Goal: Find specific page/section: Find specific page/section

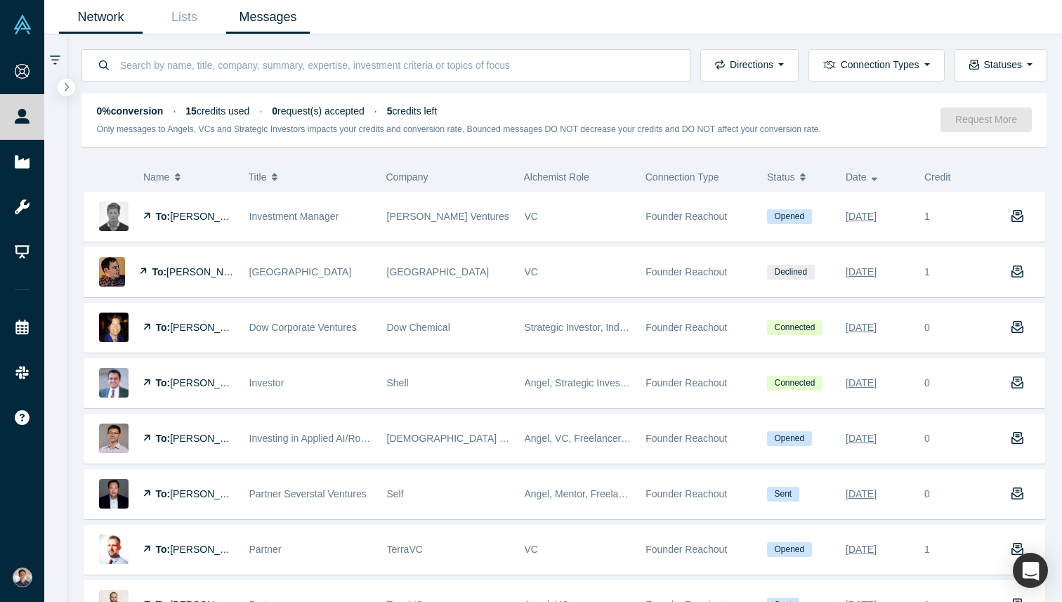
click at [112, 25] on link "Network" at bounding box center [101, 17] width 84 height 33
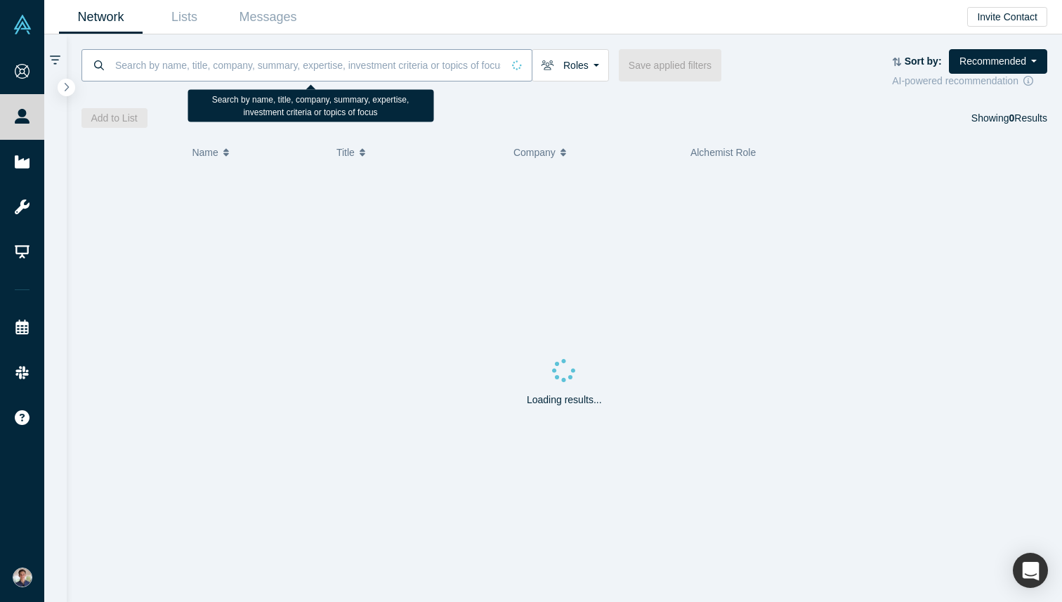
click at [180, 63] on input at bounding box center [308, 64] width 388 height 33
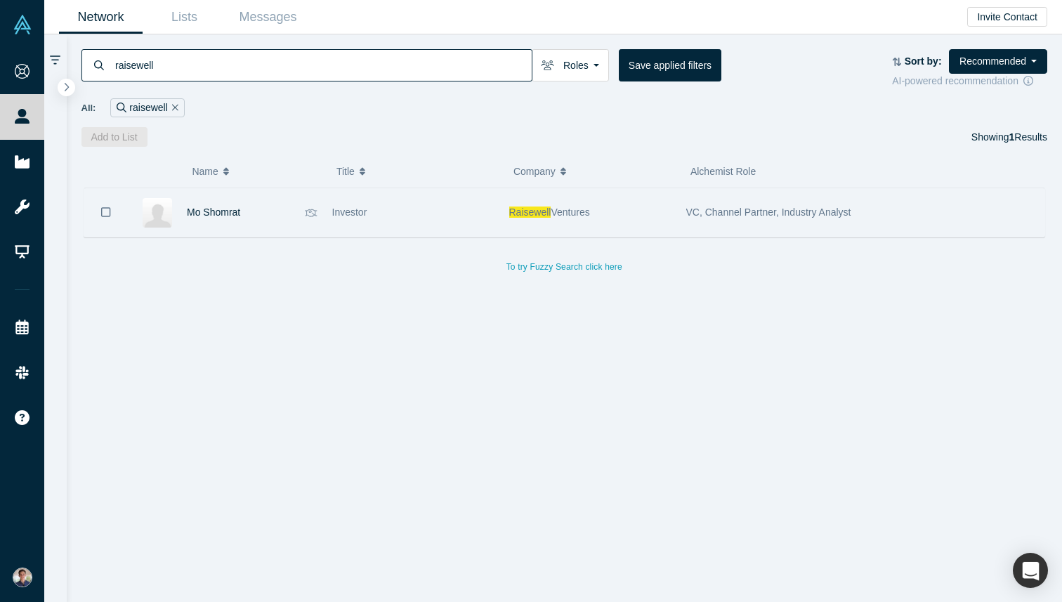
type input "raisewell"
click at [371, 220] on div "Investor" at bounding box center [413, 212] width 162 height 48
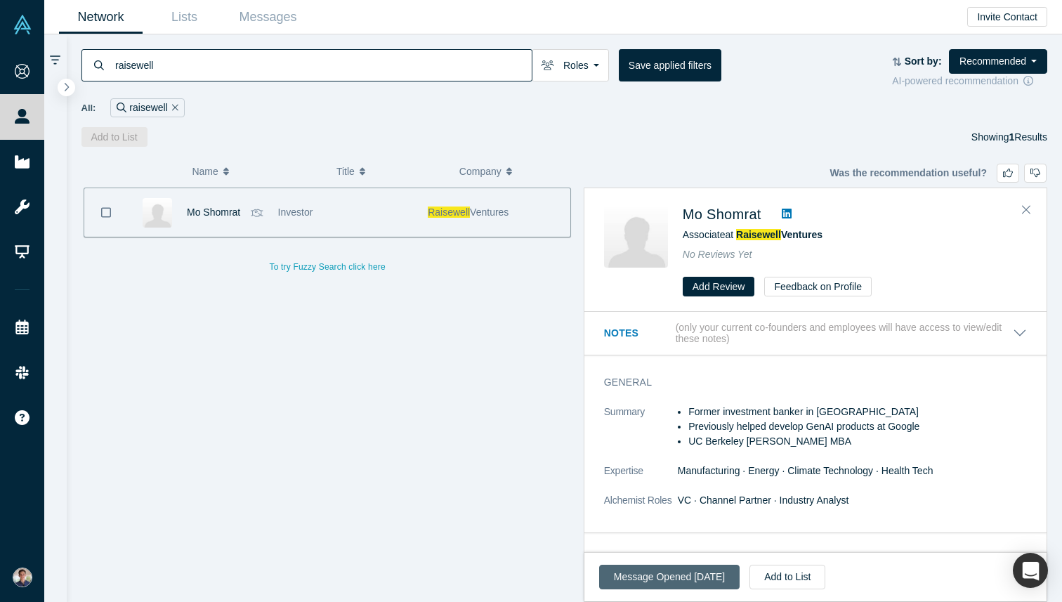
click at [691, 567] on button "Message Opened [DATE]" at bounding box center [669, 577] width 140 height 25
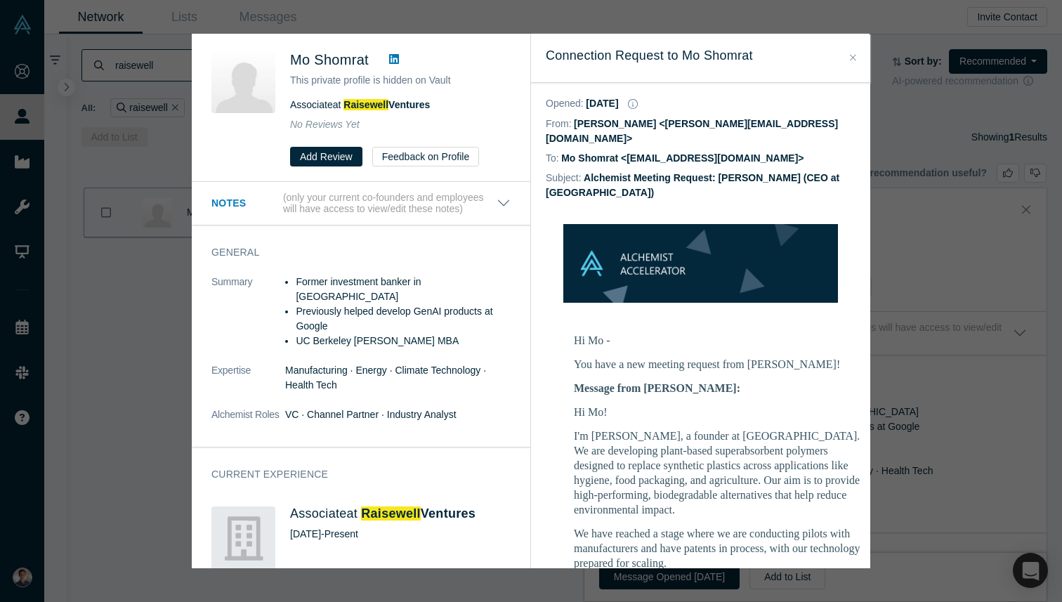
click at [855, 57] on icon "Close" at bounding box center [853, 58] width 6 height 10
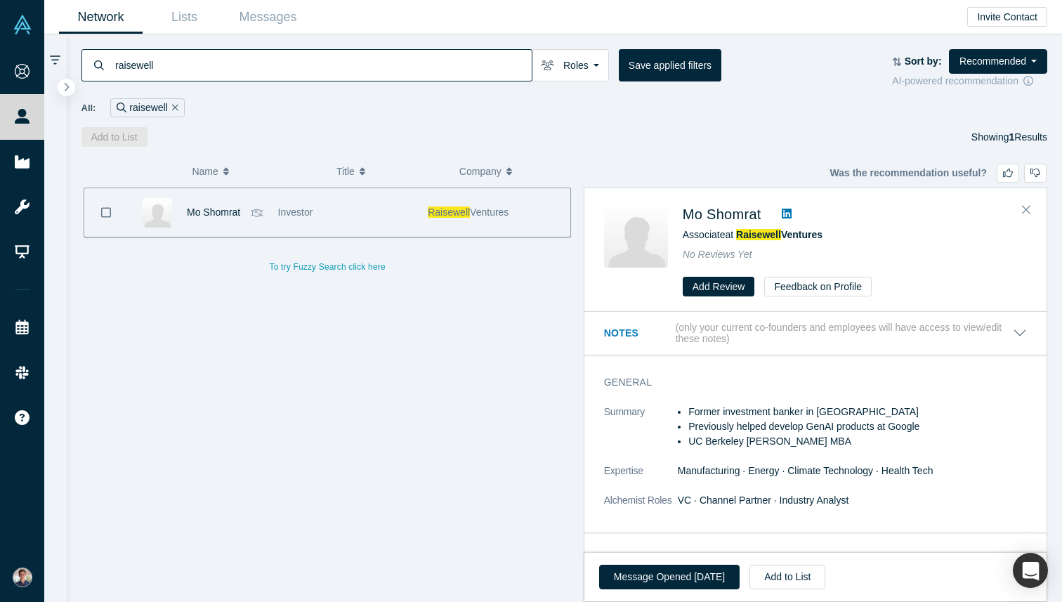
click at [205, 473] on div "Mo Shomrat Investor Raisewell Ventures To try Fuzzy Search click here" at bounding box center [327, 394] width 492 height 414
click at [257, 18] on link "Messages" at bounding box center [268, 17] width 84 height 33
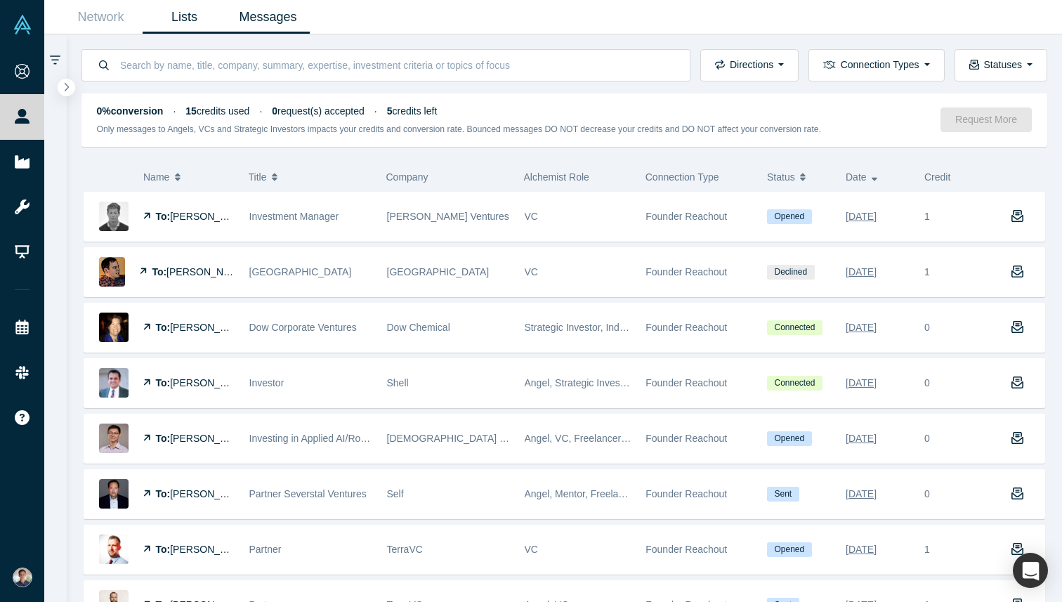
click at [176, 13] on link "Lists" at bounding box center [185, 17] width 84 height 33
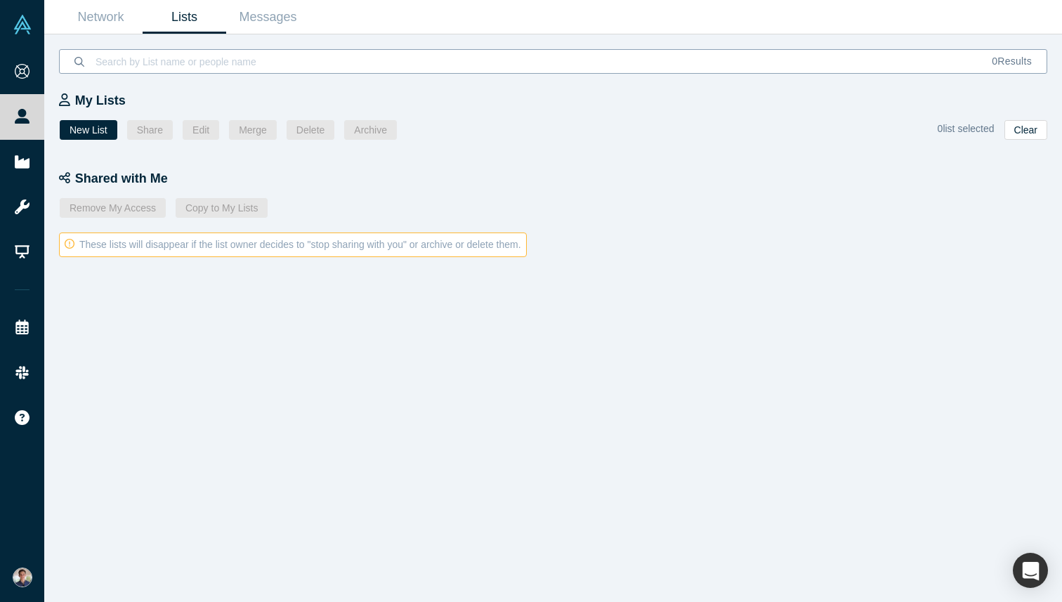
click at [227, 56] on input at bounding box center [535, 61] width 883 height 33
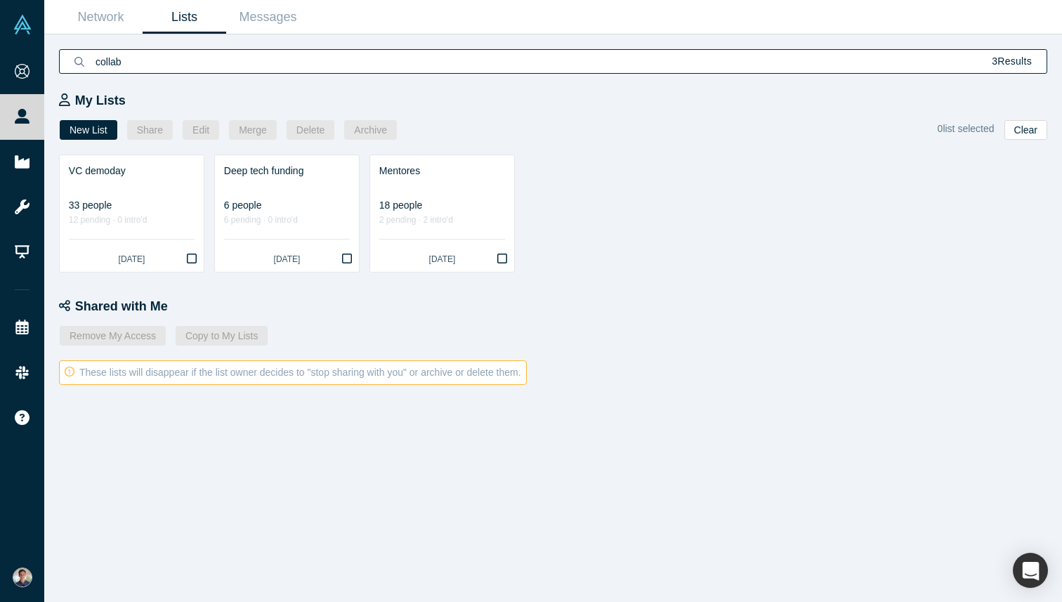
type input "collab"
click at [103, 18] on link "Network" at bounding box center [101, 17] width 84 height 33
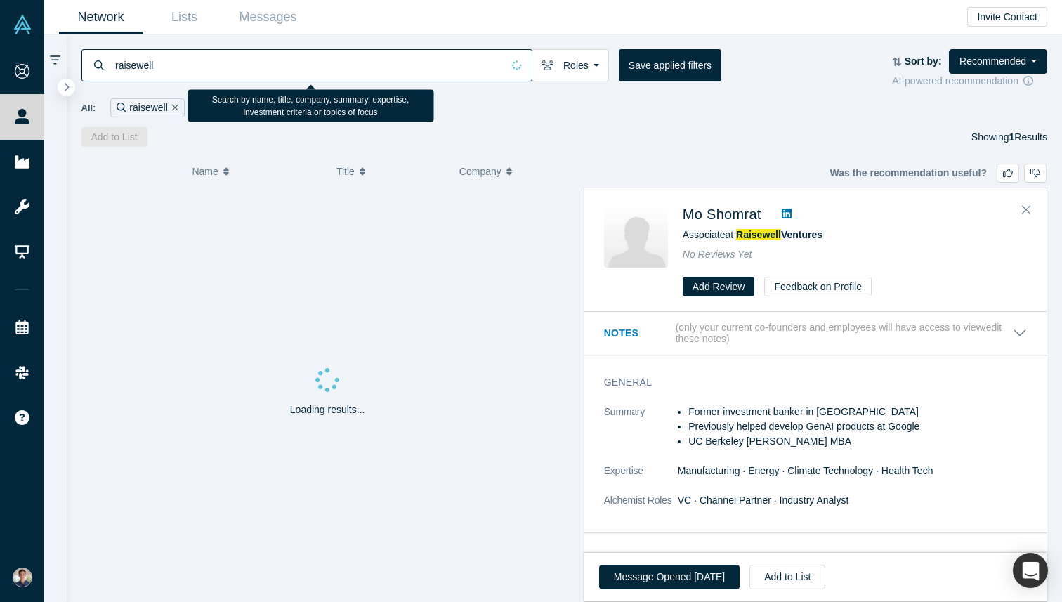
click at [218, 68] on input "raisewell" at bounding box center [308, 64] width 388 height 33
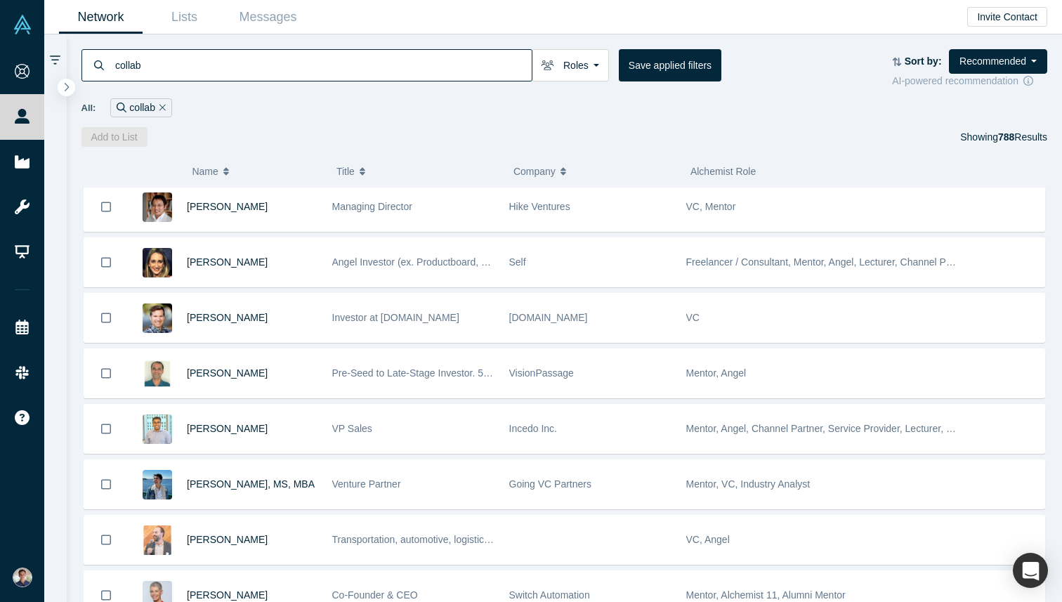
scroll to position [2937, 0]
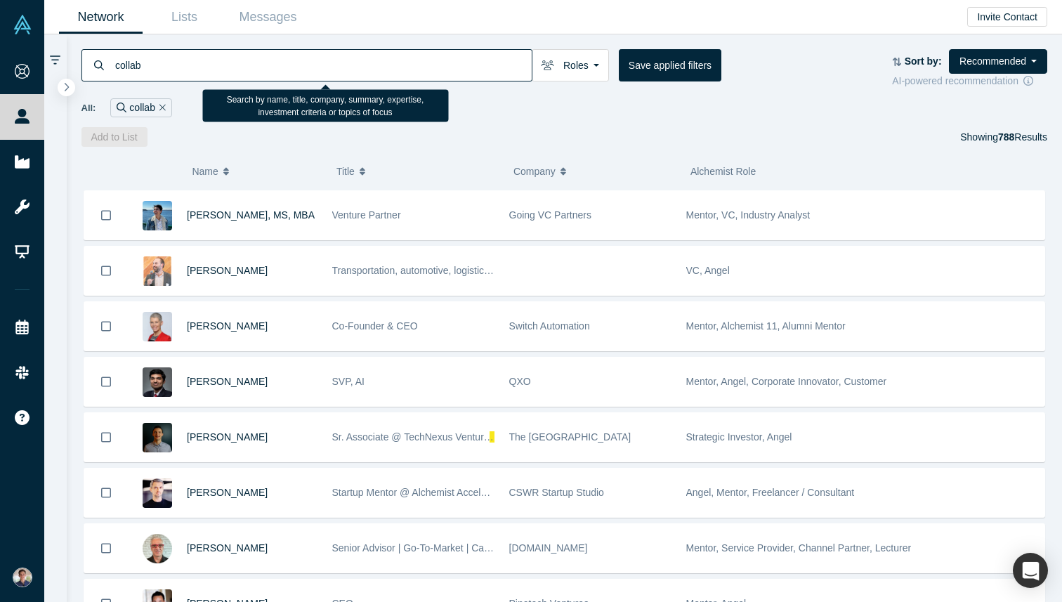
click at [295, 60] on input "collab" at bounding box center [323, 64] width 418 height 33
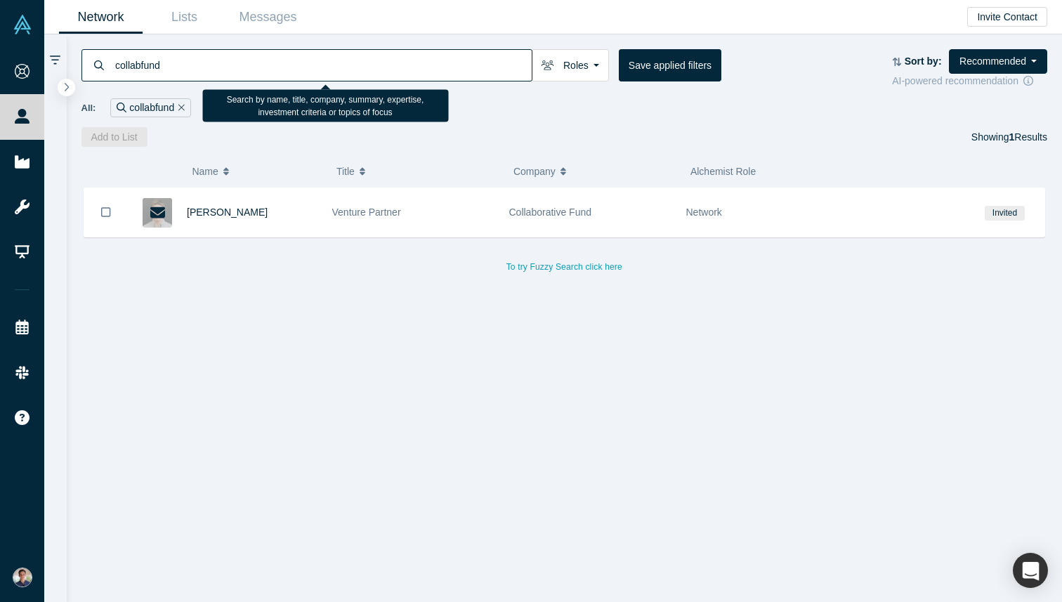
click at [143, 63] on input "collabfund" at bounding box center [323, 64] width 418 height 33
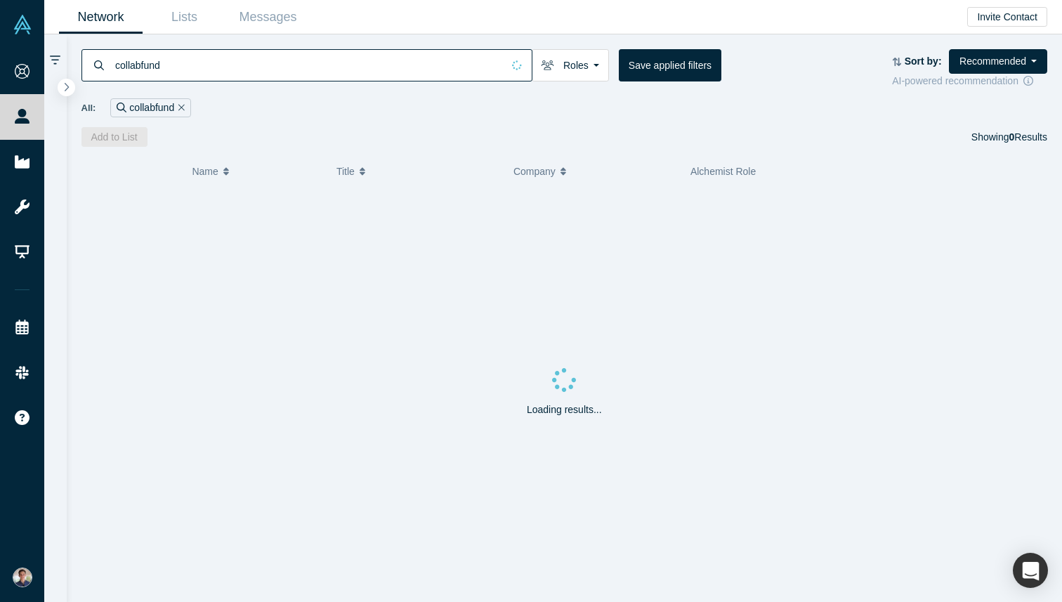
type input "collabfund"
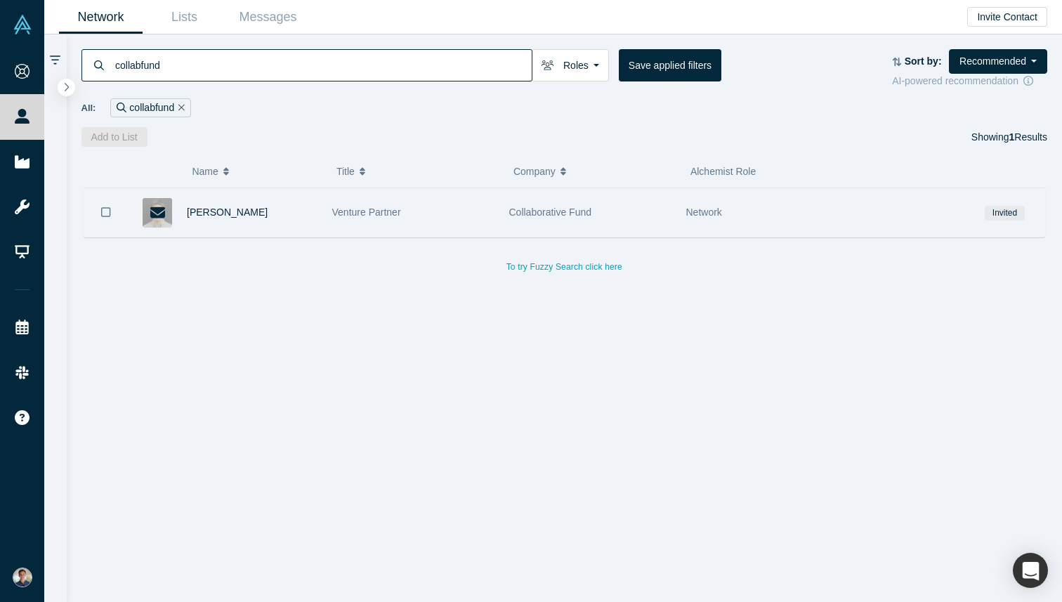
click at [429, 232] on div "Venture Partner" at bounding box center [413, 212] width 162 height 48
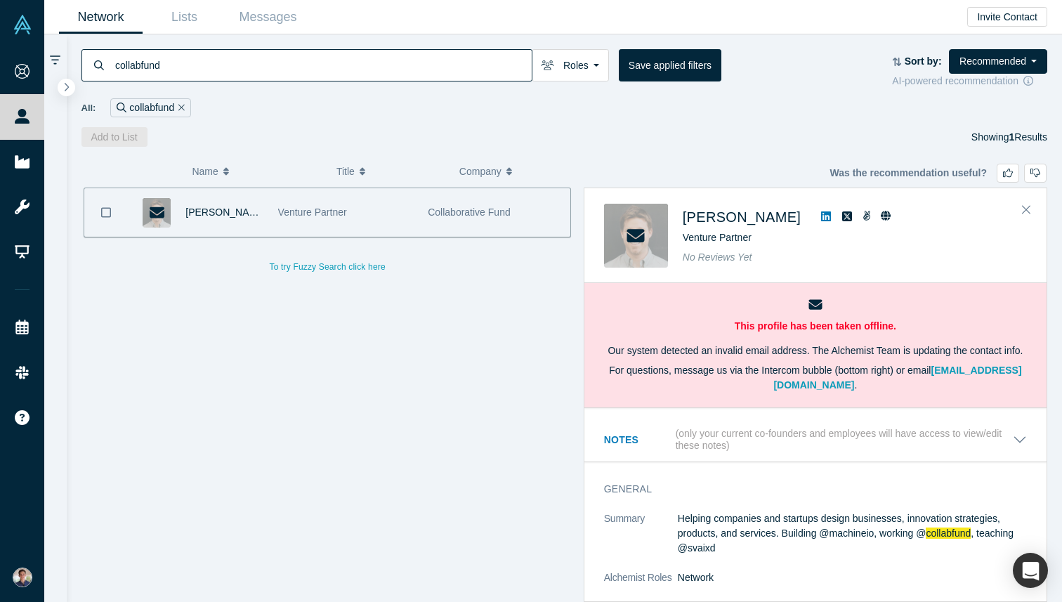
click at [821, 216] on icon at bounding box center [826, 216] width 10 height 11
